Goal: Task Accomplishment & Management: Use online tool/utility

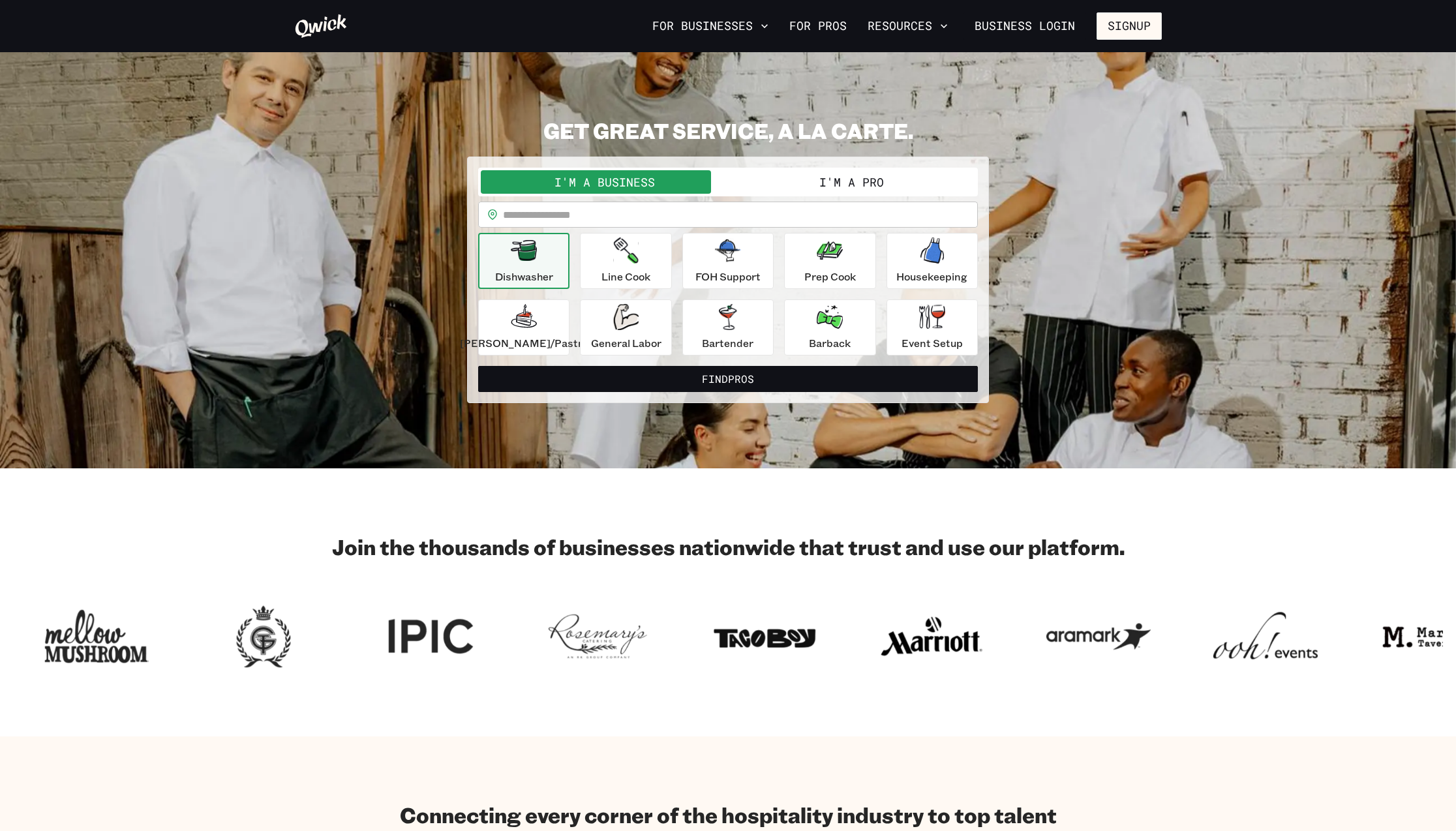
click at [537, 261] on icon "button" at bounding box center [523, 250] width 26 height 26
click at [839, 183] on button "I'm a Pro" at bounding box center [851, 182] width 247 height 24
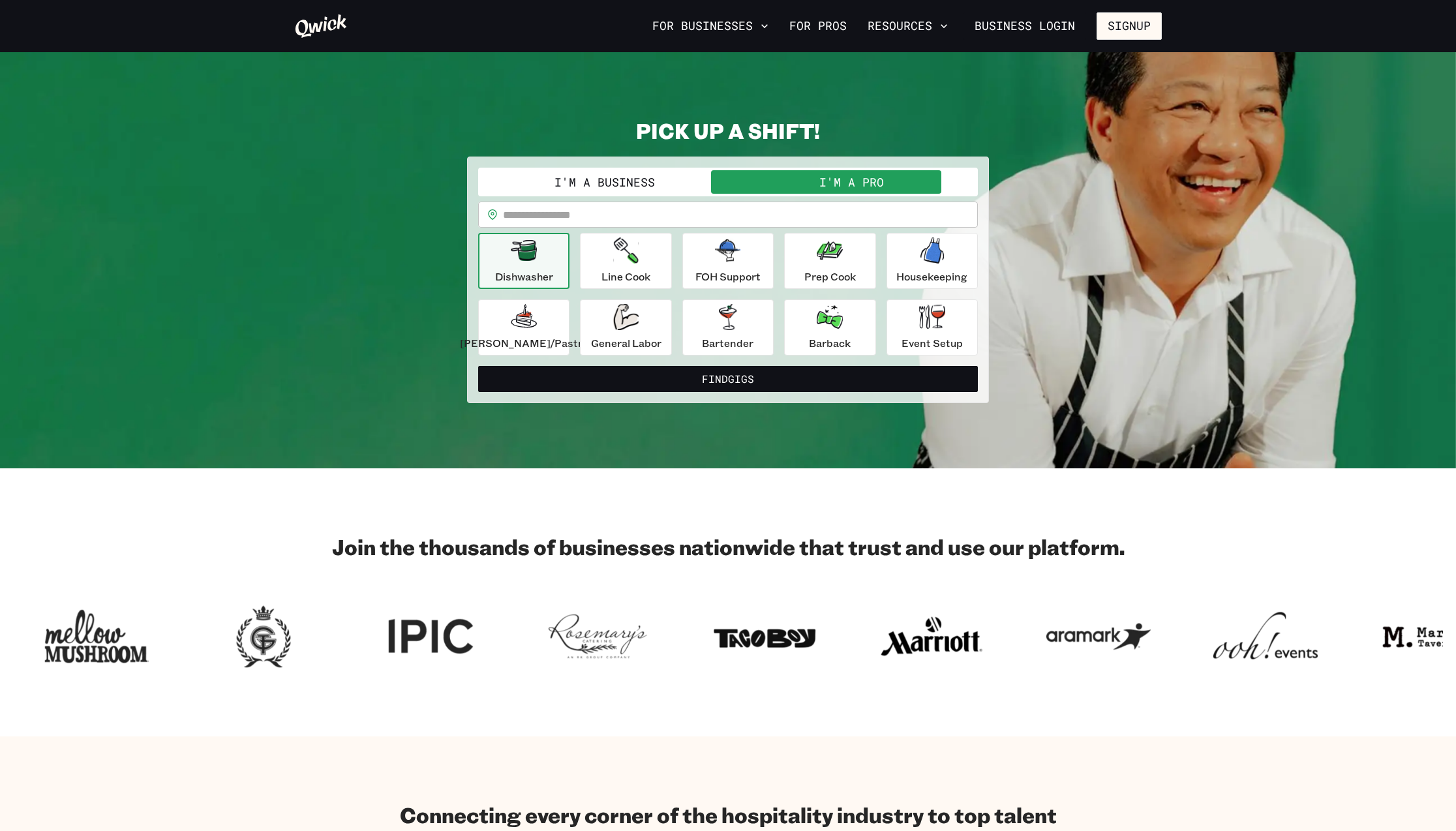
click at [526, 261] on icon "button" at bounding box center [523, 250] width 26 height 26
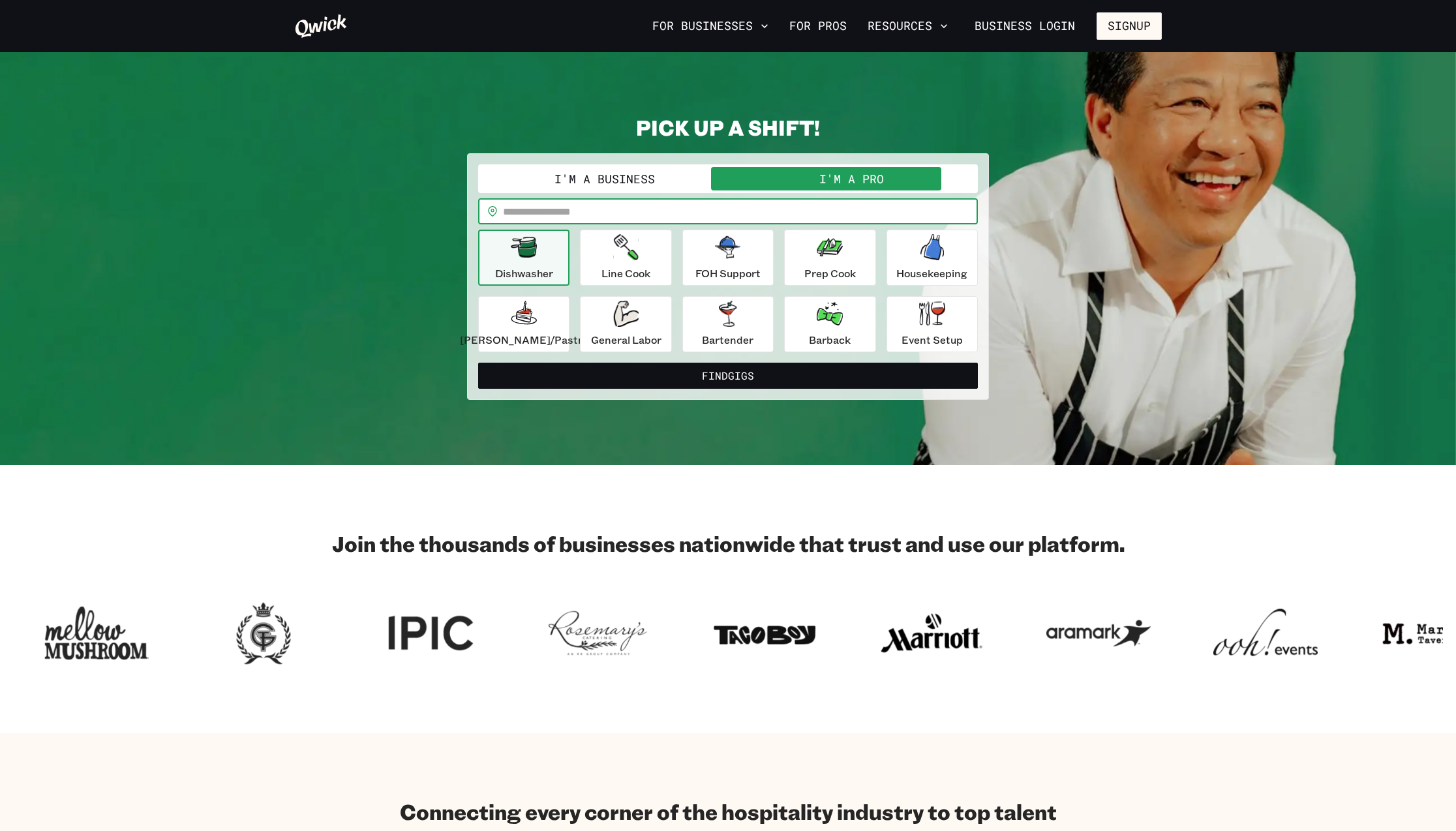
click at [552, 206] on input "text" at bounding box center [740, 211] width 475 height 26
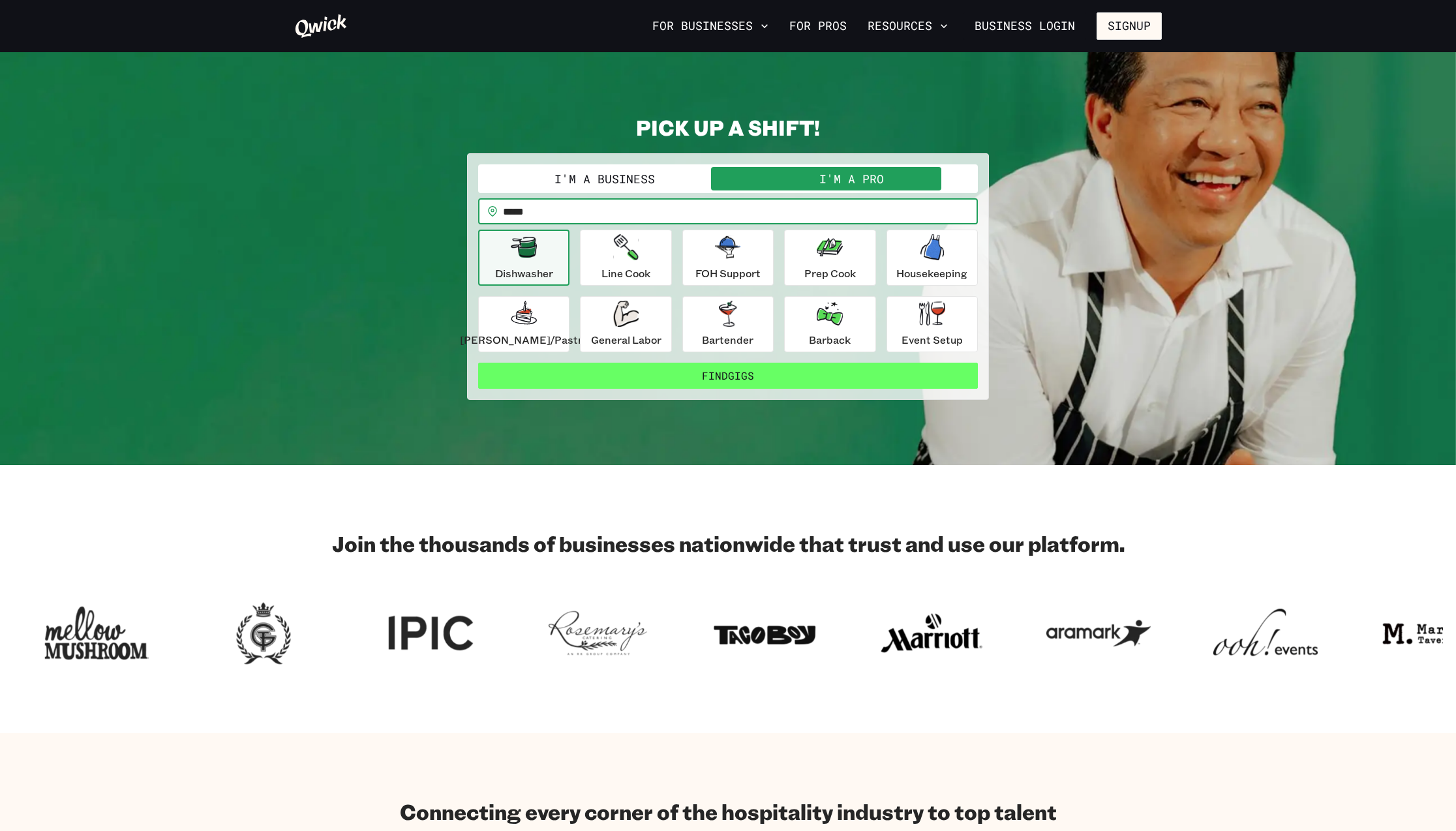
type input "*****"
click at [730, 376] on button "Find Gigs" at bounding box center [728, 375] width 500 height 26
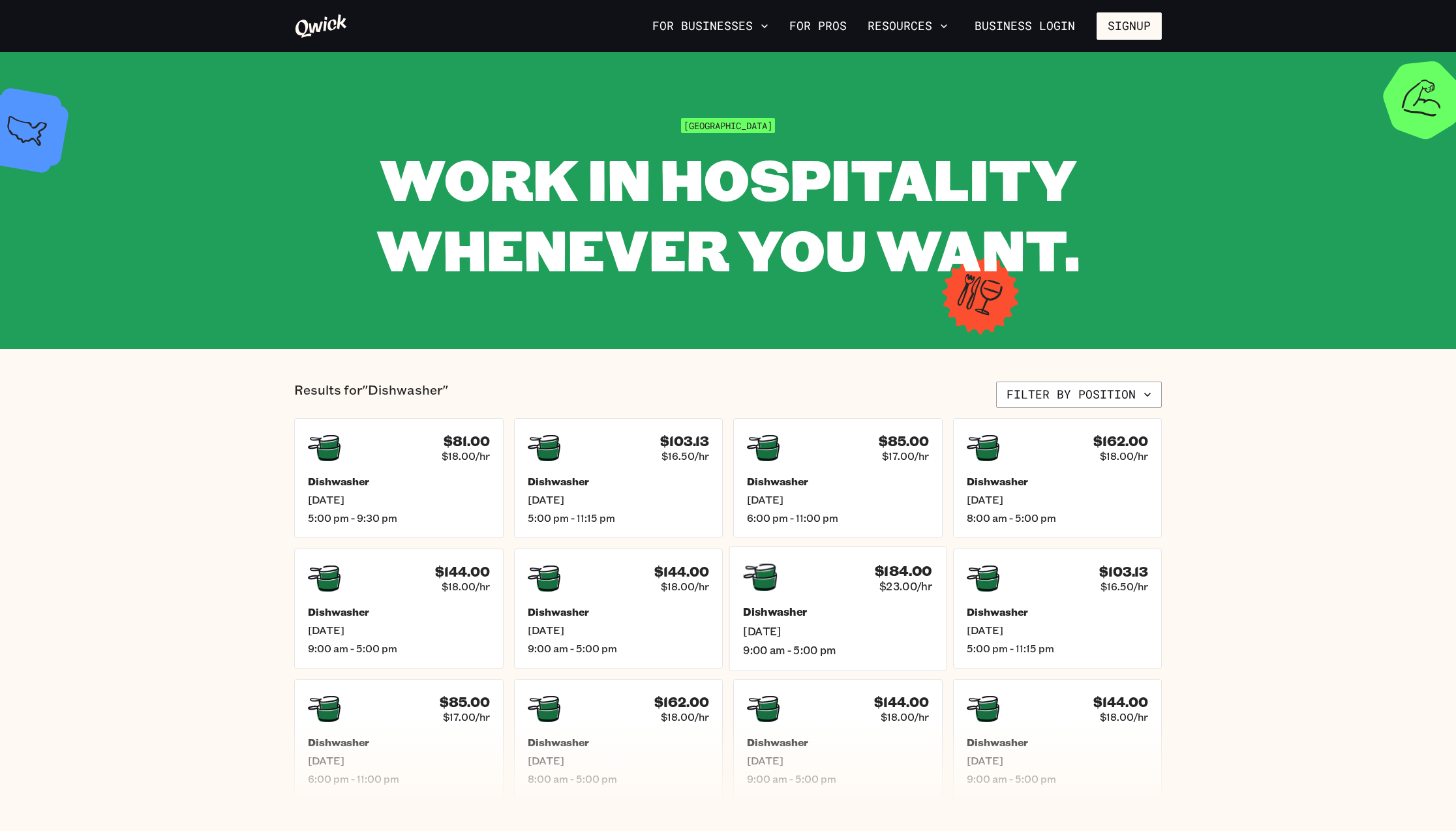
click at [858, 598] on div "$184.00 $23.00/hr Dishwasher [DATE] 9:00 am - 5:00 pm" at bounding box center [838, 608] width 217 height 125
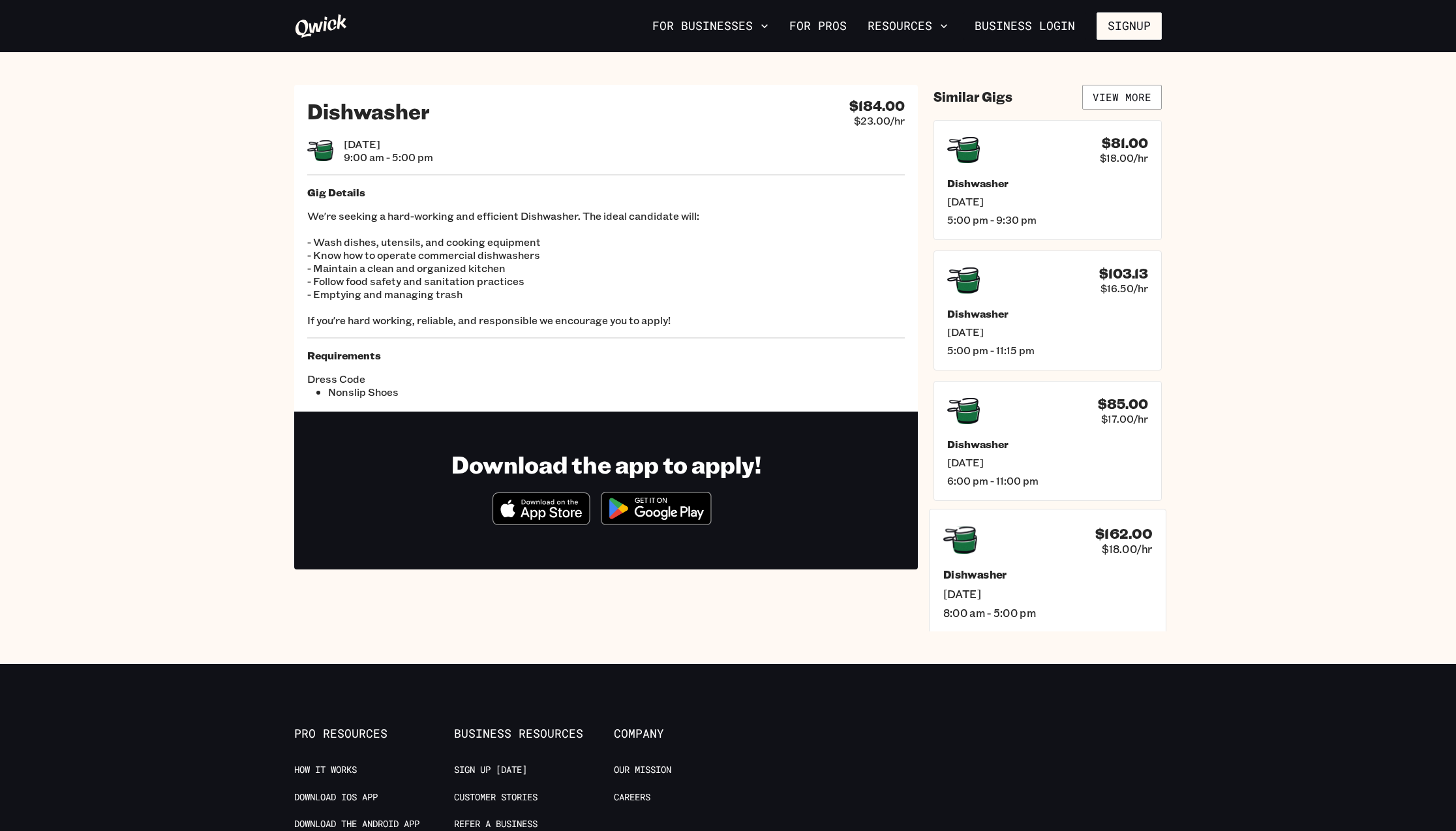
click at [980, 578] on h5 "Dishwasher" at bounding box center [1047, 574] width 209 height 13
